Goal: Information Seeking & Learning: Learn about a topic

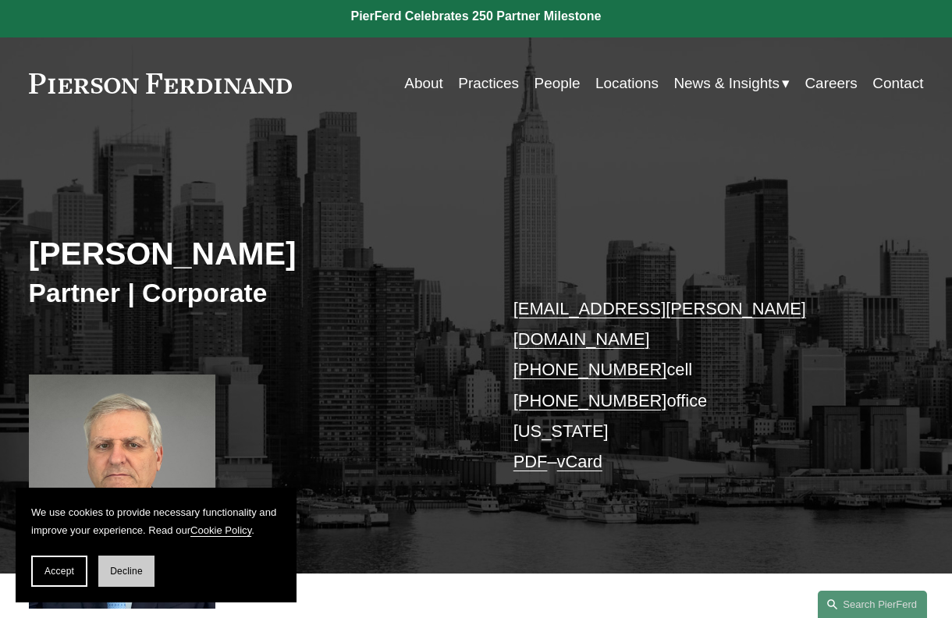
scroll to position [312, 0]
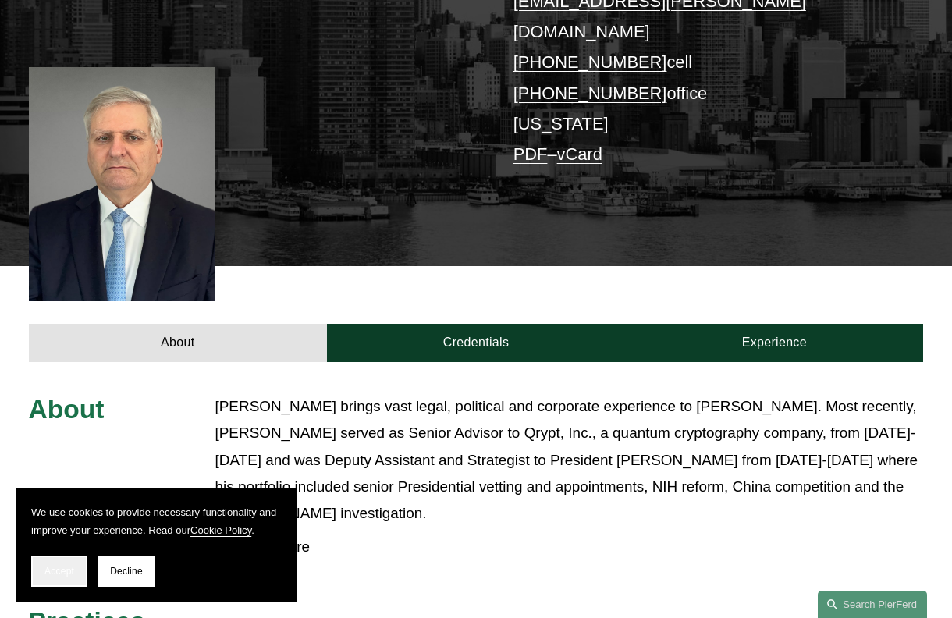
click at [49, 567] on span "Accept" at bounding box center [59, 571] width 30 height 11
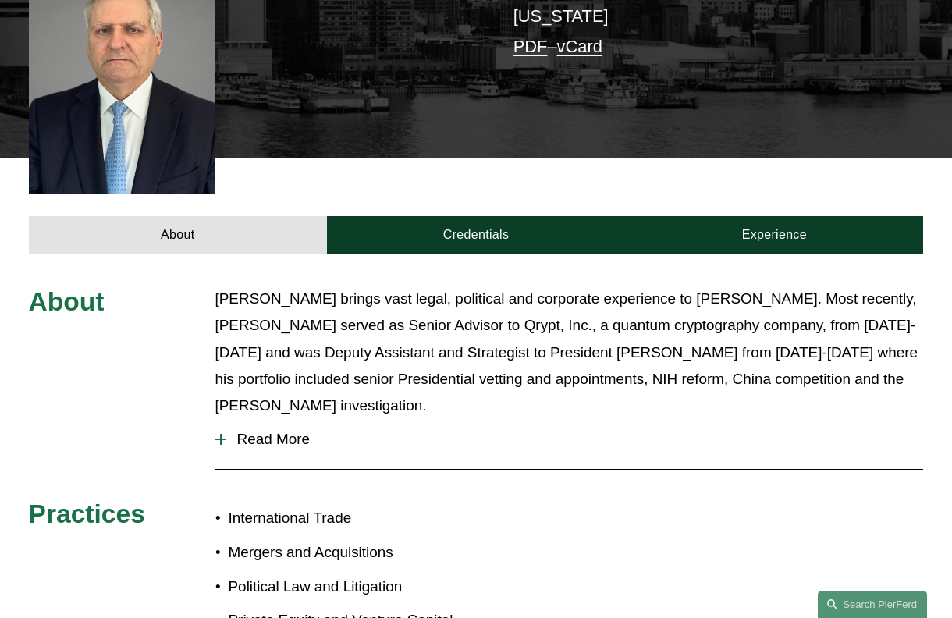
scroll to position [625, 0]
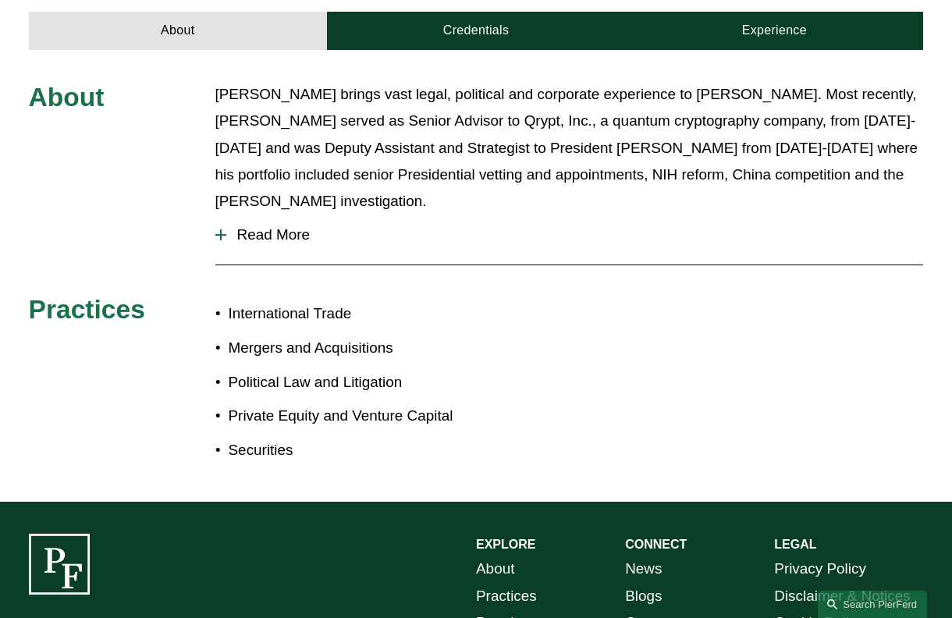
click at [279, 226] on span "Read More" at bounding box center [575, 234] width 698 height 17
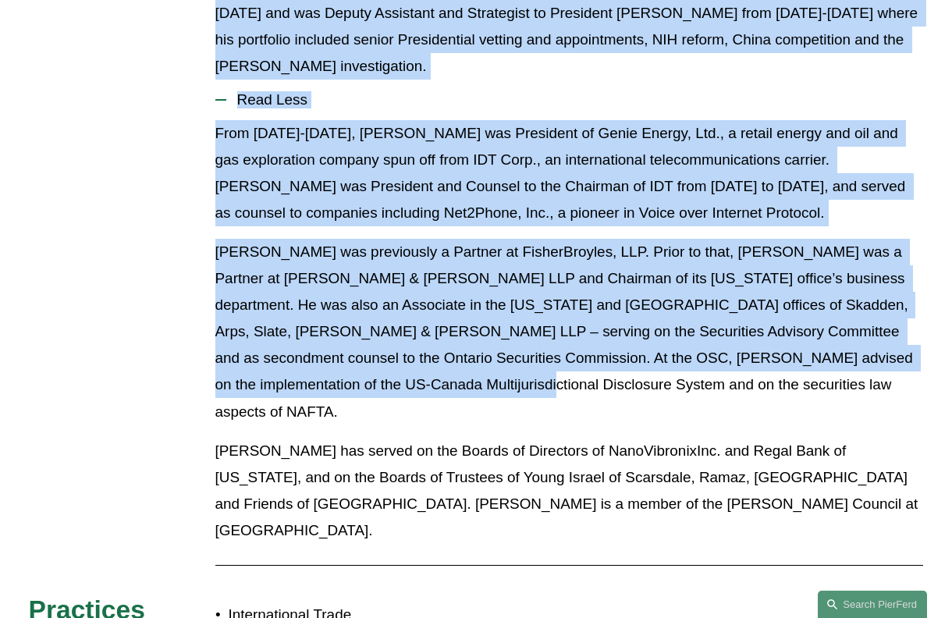
scroll to position [859, 0]
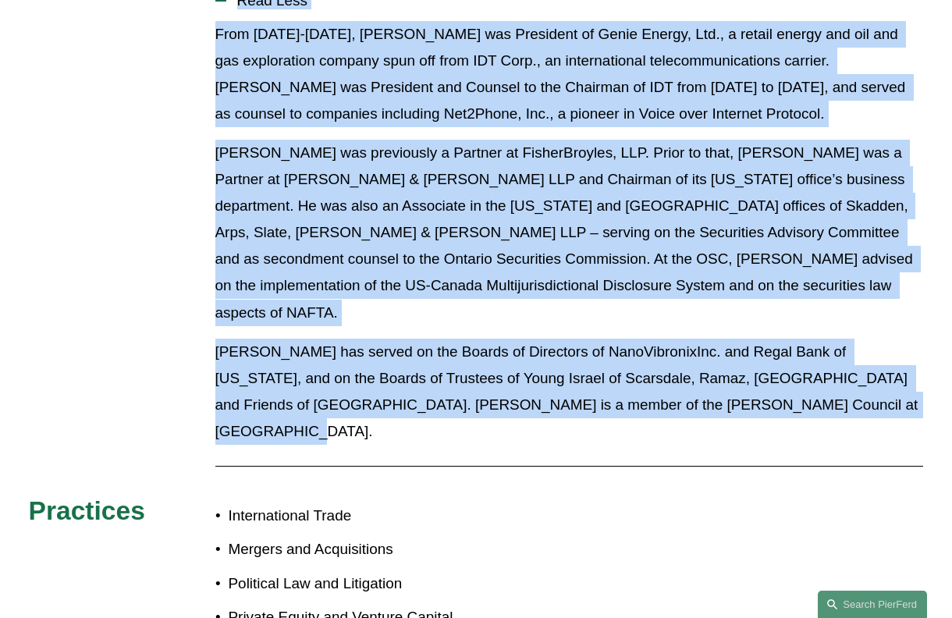
drag, startPoint x: 212, startPoint y: 62, endPoint x: 913, endPoint y: 348, distance: 757.7
click at [913, 348] on div "About [PERSON_NAME] brings vast legal, political and corporate experience to [P…" at bounding box center [476, 259] width 952 height 825
copy div "Lor ipsumd sita conse, adipiscin eli seddoeius temporinci ut Laboree Doloremag.…"
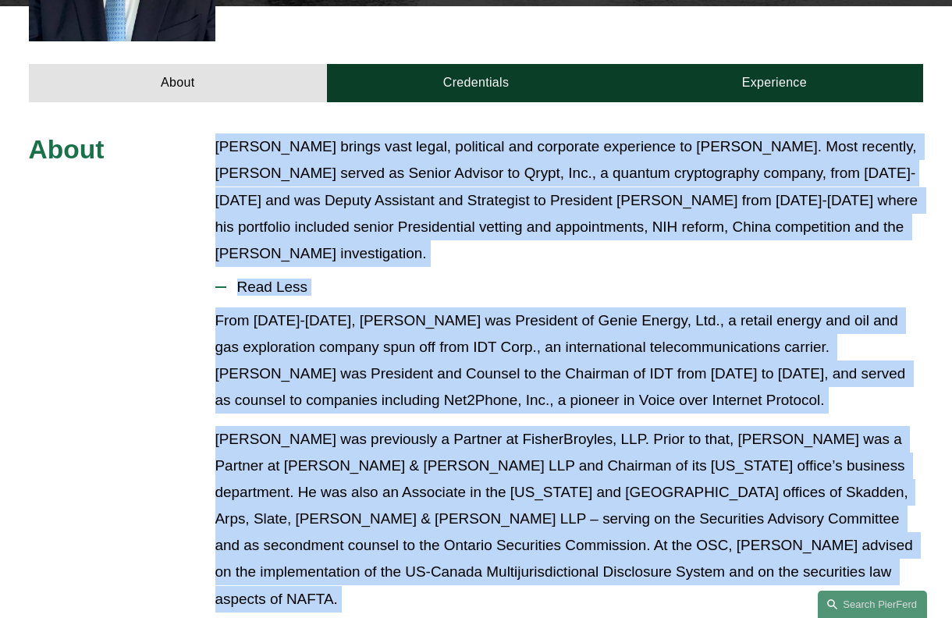
scroll to position [468, 0]
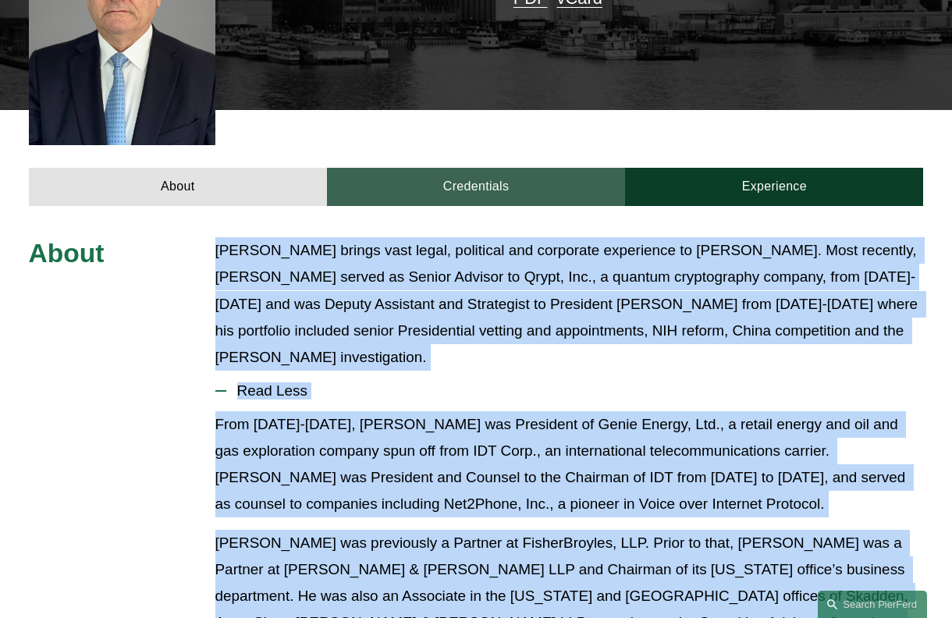
click at [472, 168] on link "Credentials" at bounding box center [476, 187] width 298 height 38
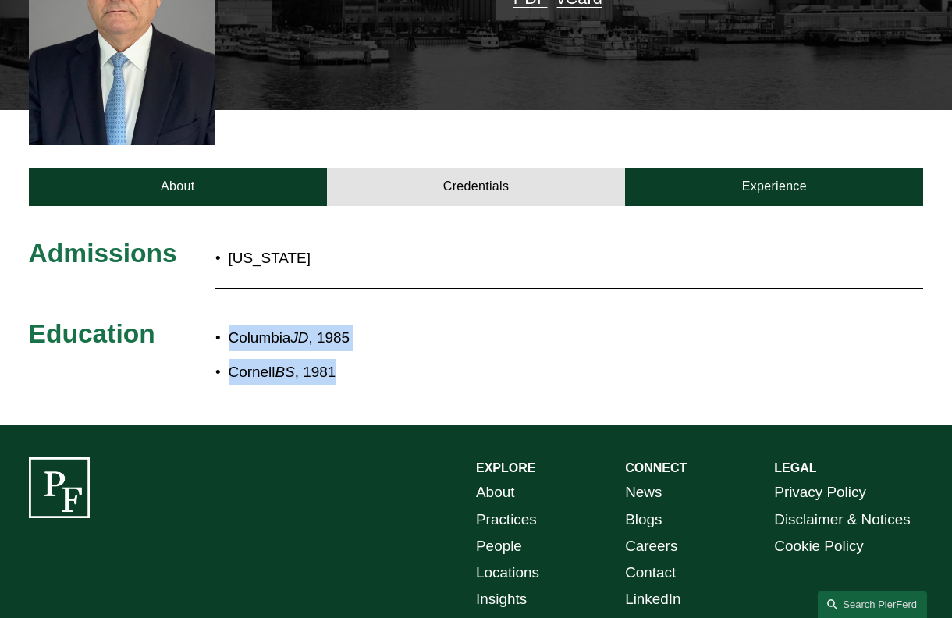
drag, startPoint x: 390, startPoint y: 358, endPoint x: 218, endPoint y: 299, distance: 182.2
click at [210, 299] on div "Admissions [US_STATE] Education Columbia JD , 1985 [PERSON_NAME] , 1981" at bounding box center [476, 315] width 952 height 157
copy div "Columbia JD , 1985 [PERSON_NAME] , 1981"
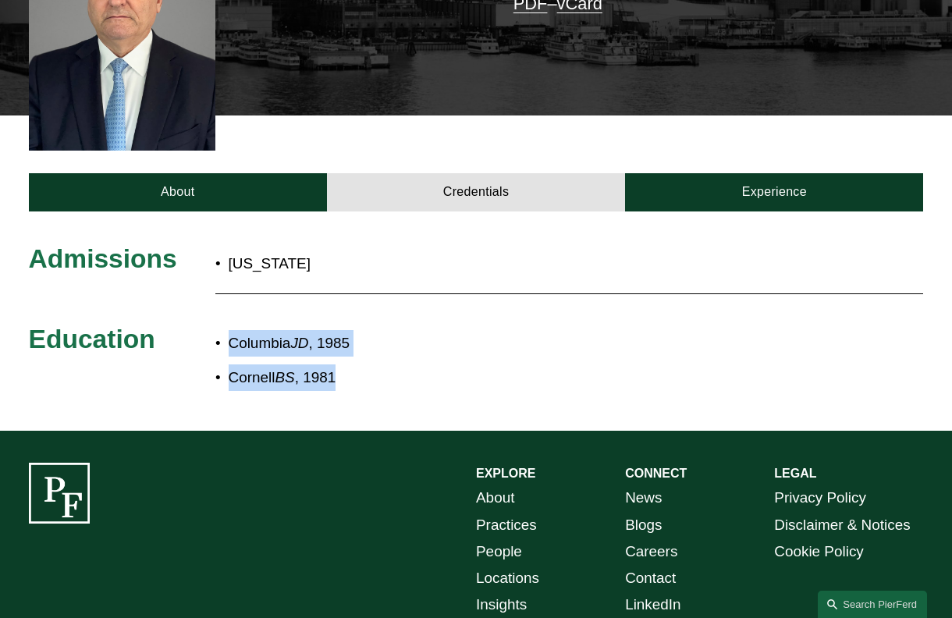
scroll to position [390, 0]
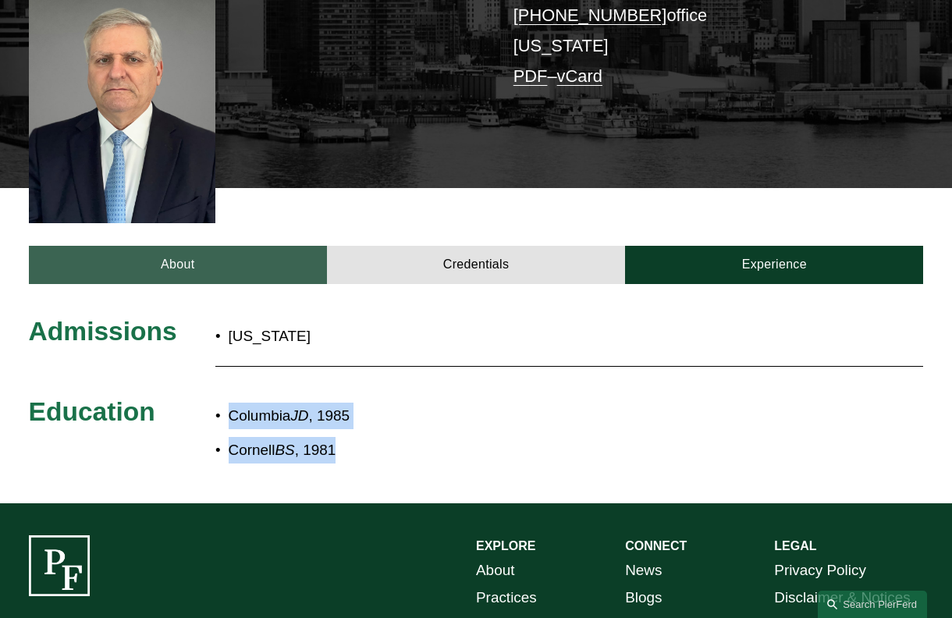
click at [169, 246] on link "About" at bounding box center [178, 265] width 298 height 38
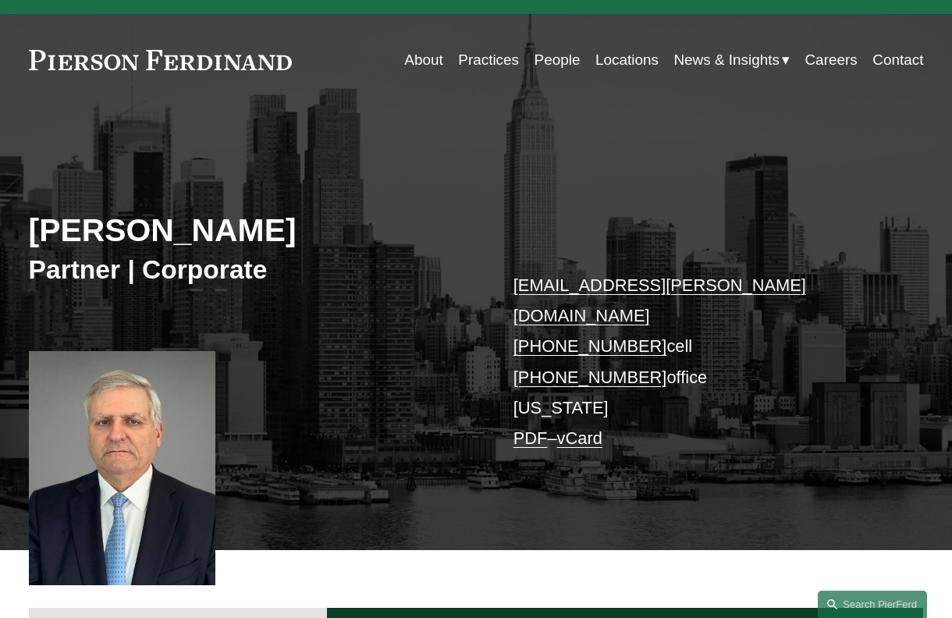
scroll to position [0, 0]
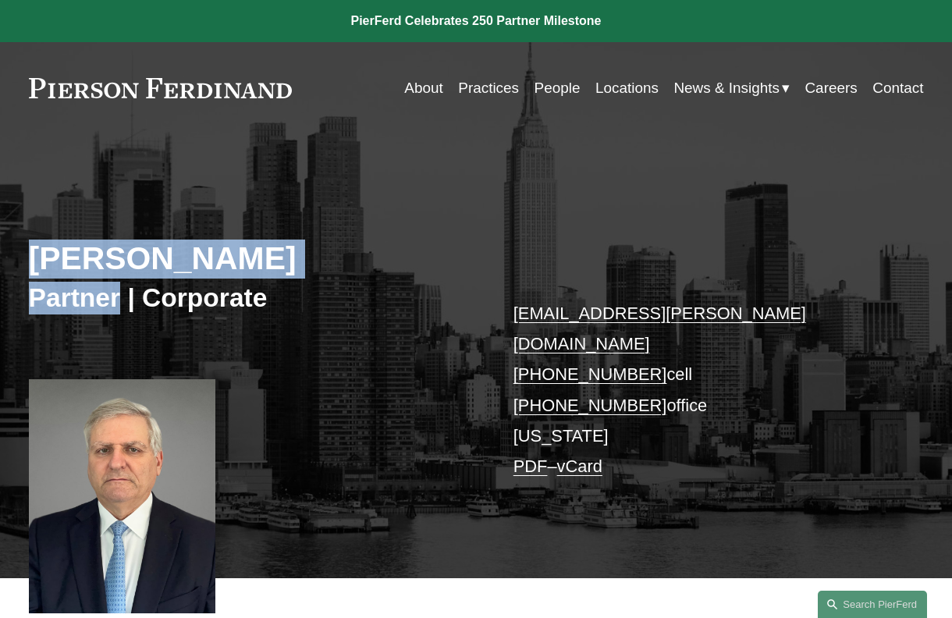
drag, startPoint x: 26, startPoint y: 264, endPoint x: 119, endPoint y: 304, distance: 102.1
click at [119, 304] on div "[PERSON_NAME] Partner | Corporate [EMAIL_ADDRESS][PERSON_NAME][DOMAIN_NAME] [PH…" at bounding box center [476, 370] width 952 height 415
copy div "[PERSON_NAME] Partner"
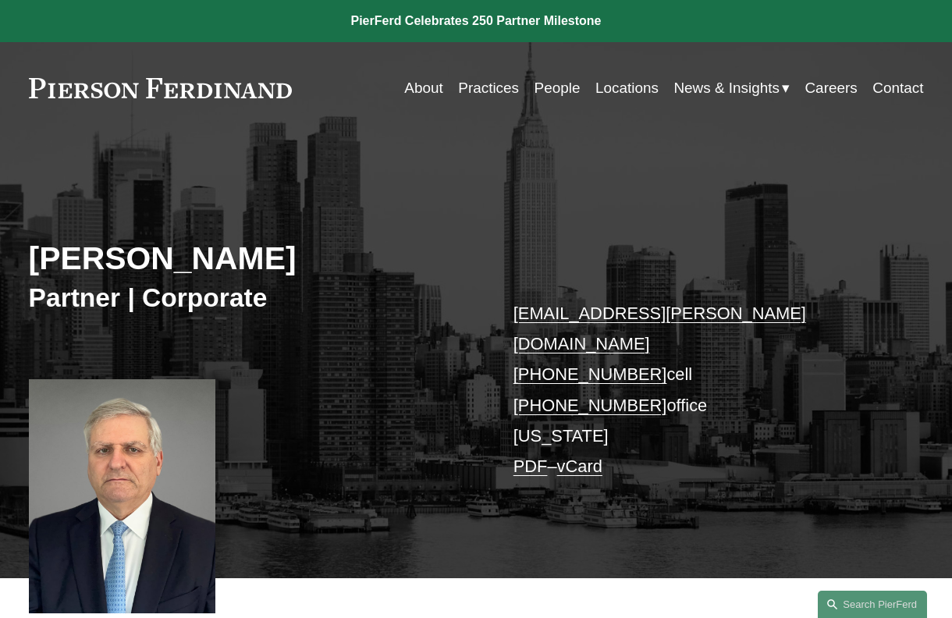
drag, startPoint x: 27, startPoint y: 88, endPoint x: 315, endPoint y: 98, distance: 288.2
click at [316, 105] on div "Skip to Content About Practices People Locations" at bounding box center [476, 88] width 952 height 92
drag, startPoint x: 282, startPoint y: 84, endPoint x: 98, endPoint y: 78, distance: 184.3
click at [102, 77] on div "About Practices People Locations News & Insights News" at bounding box center [476, 88] width 895 height 30
click at [426, 98] on link "About" at bounding box center [423, 88] width 38 height 30
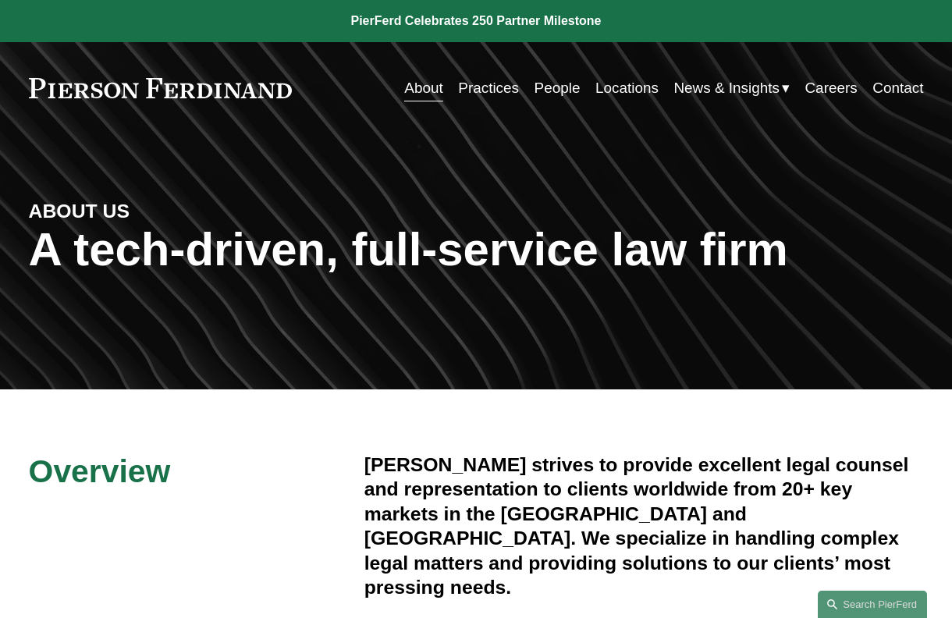
scroll to position [156, 0]
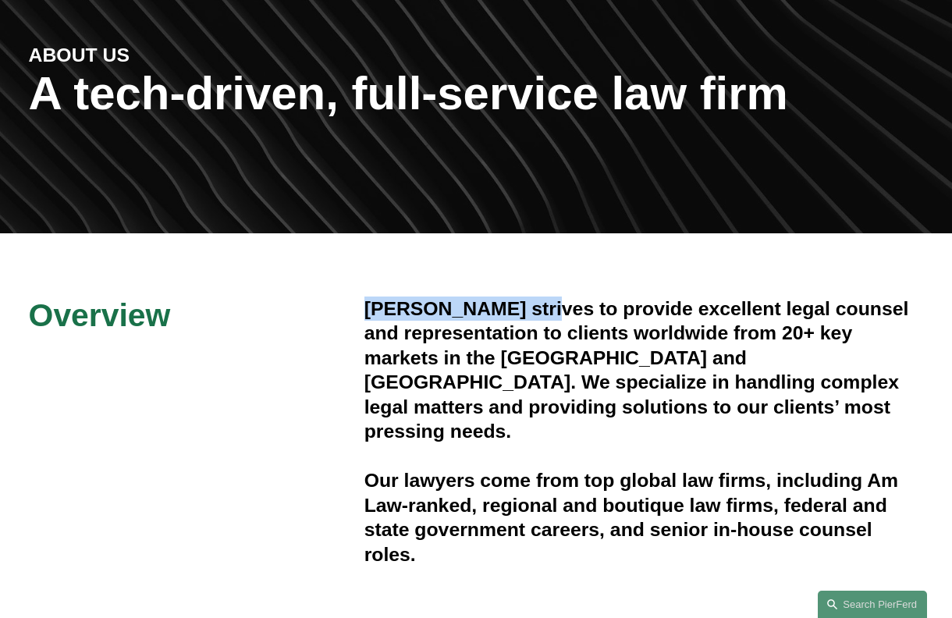
drag, startPoint x: 439, startPoint y: 306, endPoint x: 361, endPoint y: 304, distance: 78.9
copy h4 "Pierson Ferdinand"
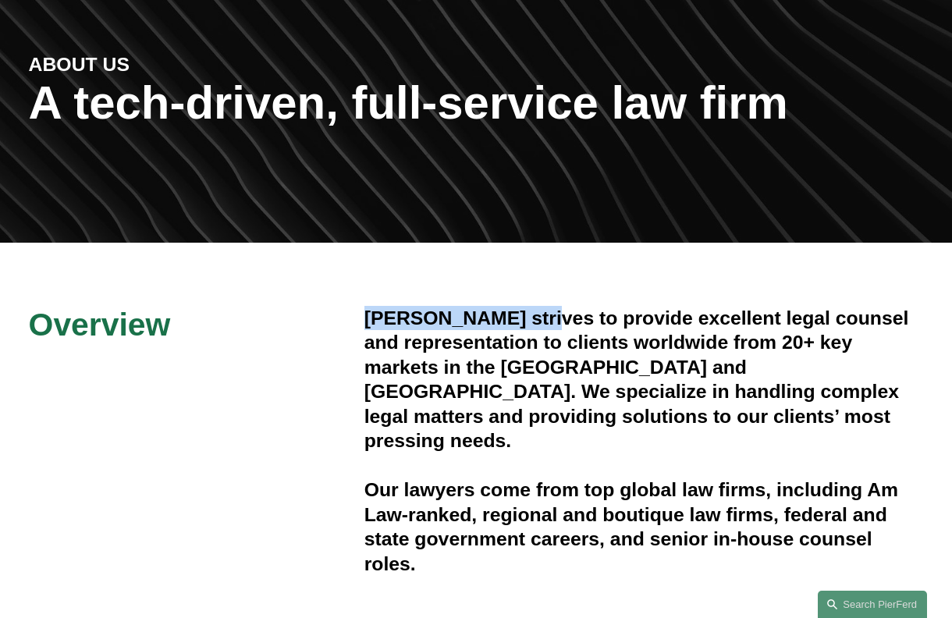
scroll to position [0, 0]
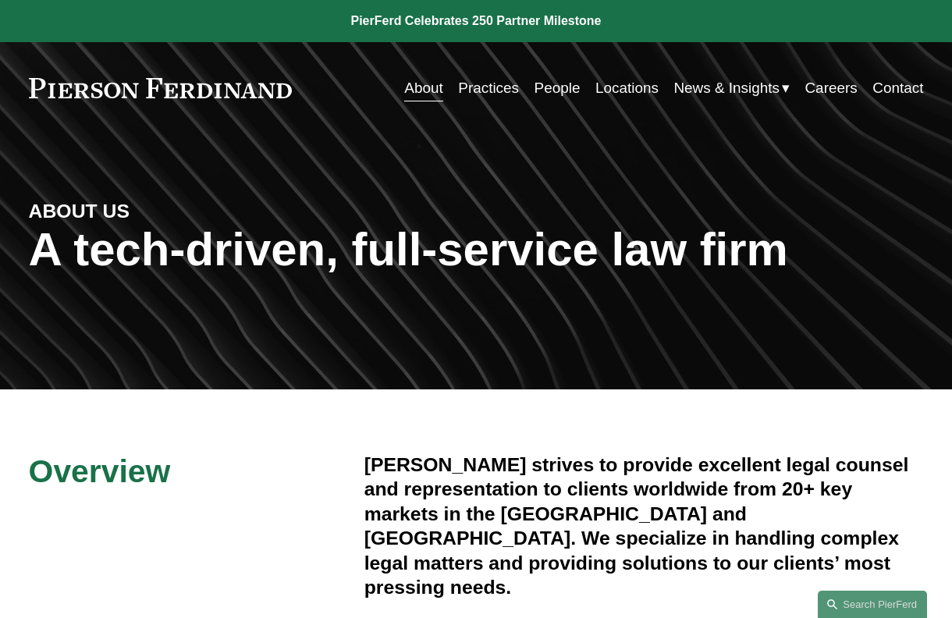
click at [239, 103] on div "About Practices People Locations News & Insights News" at bounding box center [476, 88] width 895 height 30
click at [244, 92] on link at bounding box center [161, 88] width 264 height 20
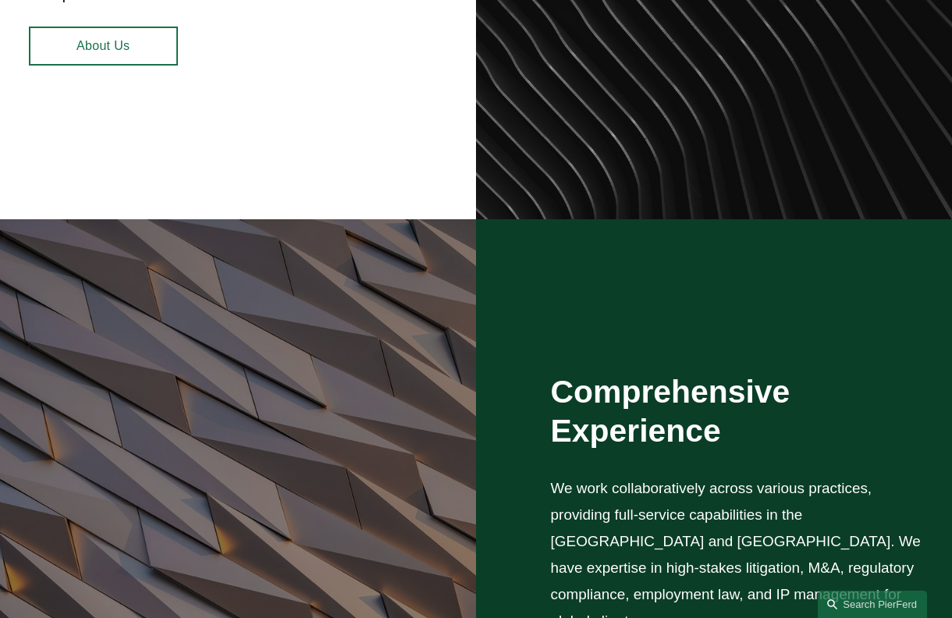
scroll to position [546, 0]
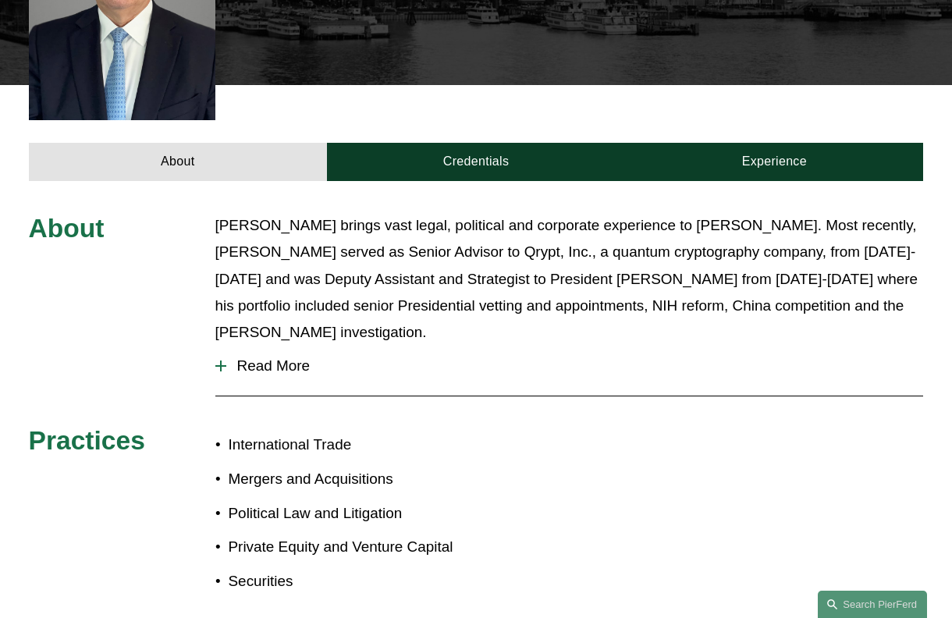
scroll to position [468, 0]
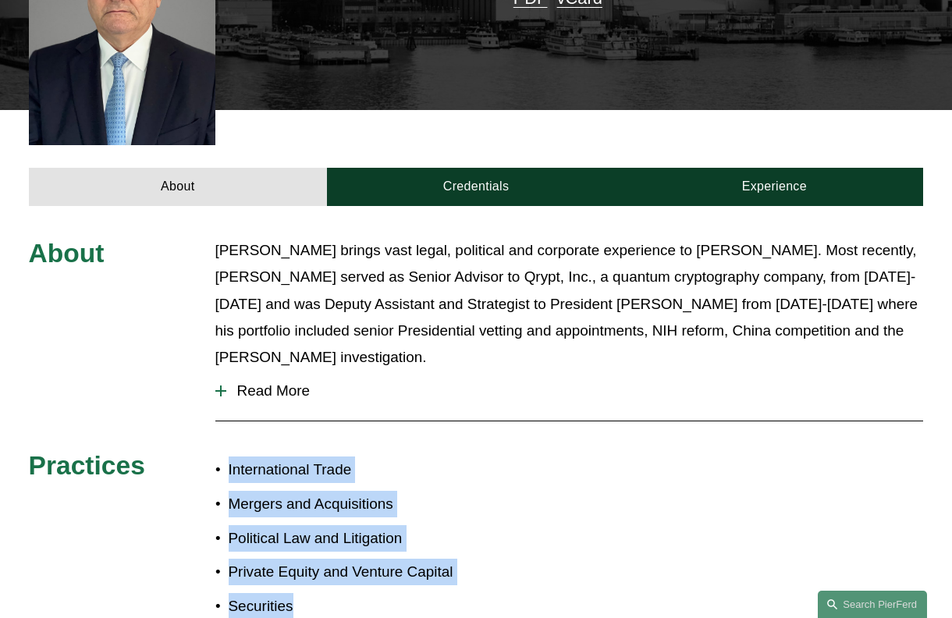
drag, startPoint x: 316, startPoint y: 555, endPoint x: 213, endPoint y: 415, distance: 173.6
click at [215, 457] on ul "International Trade Mergers and Acquisitions Political Law and Litigation Priva…" at bounding box center [345, 538] width 261 height 162
copy ul "International Trade Mergers and Acquisitions Political Law and Litigation Priva…"
